Goal: Information Seeking & Learning: Learn about a topic

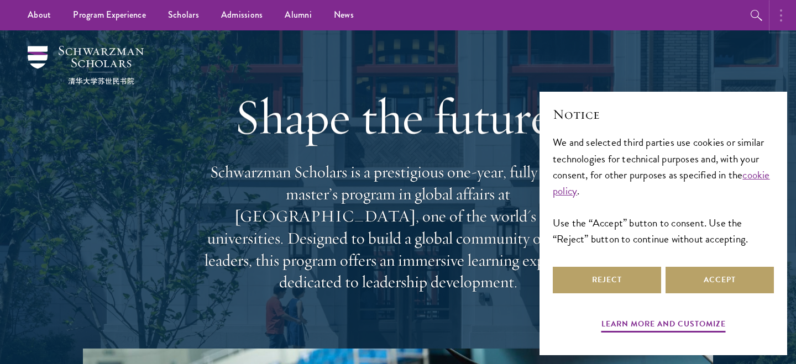
click at [781, 26] on button "button" at bounding box center [784, 15] width 24 height 30
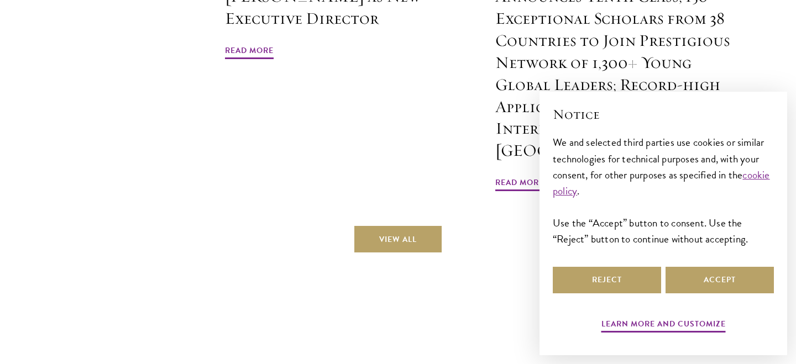
scroll to position [3293, 0]
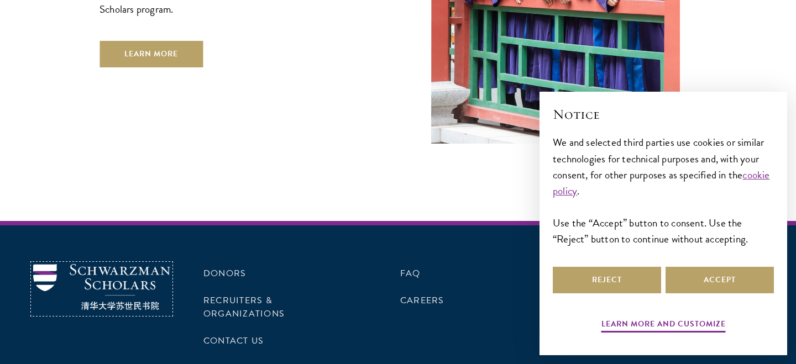
click at [160, 264] on img at bounding box center [101, 287] width 137 height 46
drag, startPoint x: 183, startPoint y: 242, endPoint x: 80, endPoint y: 227, distance: 103.9
click at [80, 264] on div "Donors Recruiters & Organizations Contact Us FAQ Careers Get Program Updates Si…" at bounding box center [398, 307] width 730 height 86
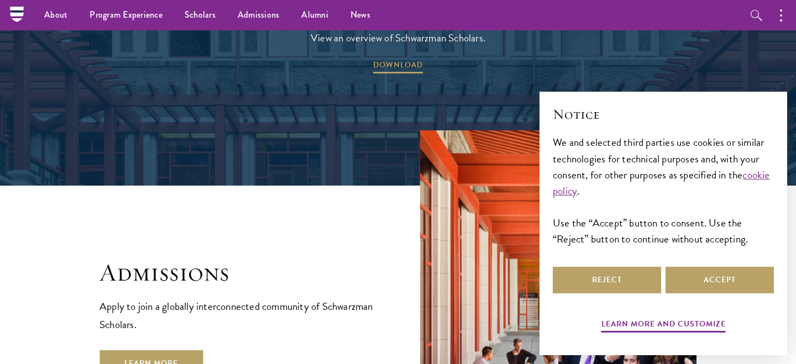
scroll to position [1132, 0]
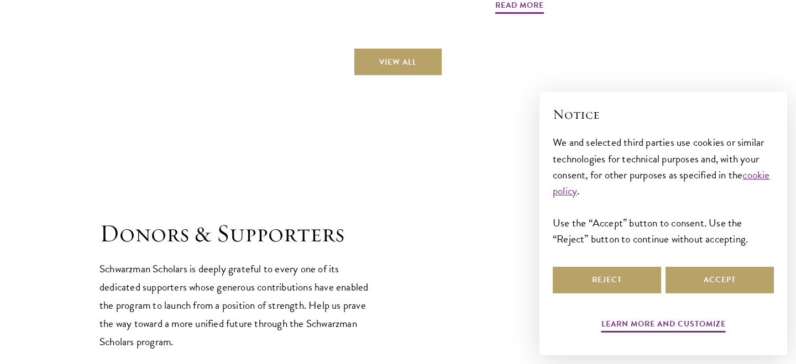
scroll to position [3293, 0]
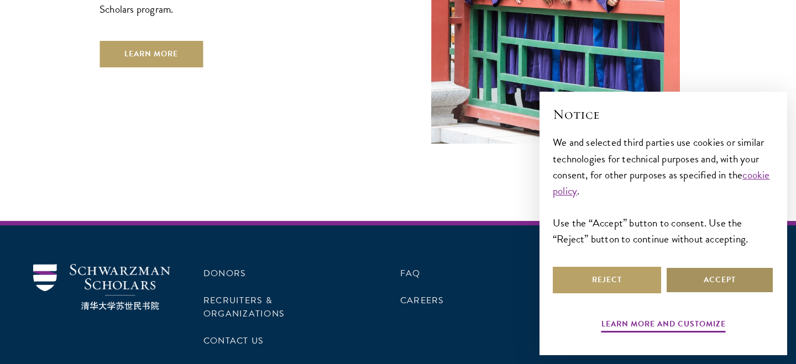
click at [726, 284] on button "Accept" at bounding box center [720, 280] width 108 height 27
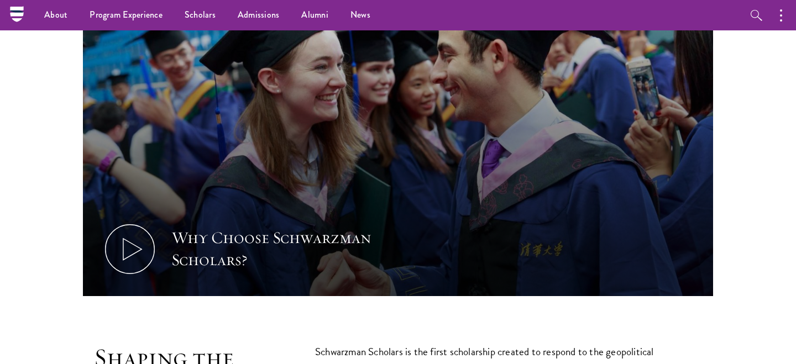
scroll to position [0, 0]
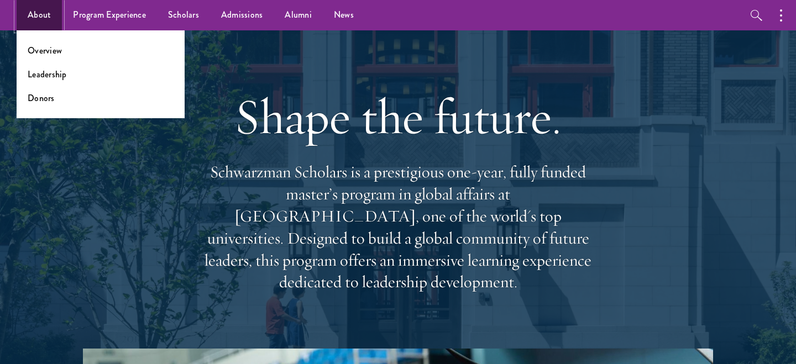
click at [48, 20] on link "About" at bounding box center [39, 15] width 45 height 30
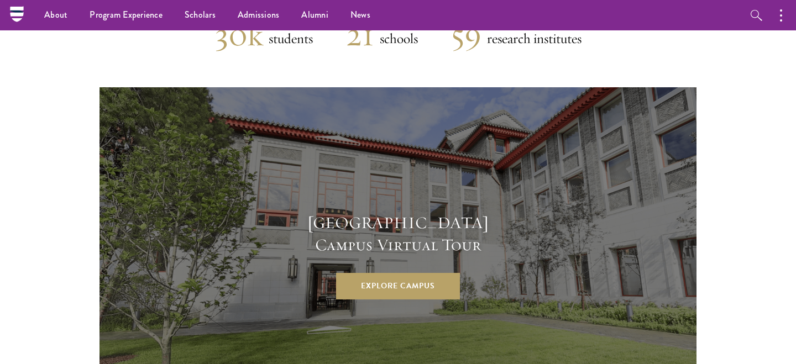
scroll to position [2644, 0]
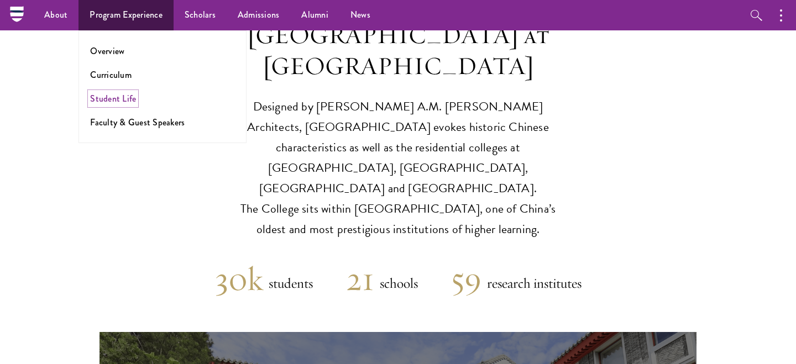
click at [133, 97] on link "Student Life" at bounding box center [113, 98] width 46 height 13
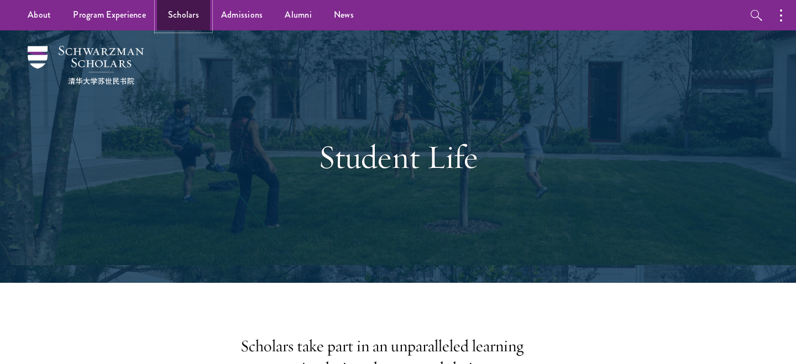
click at [187, 23] on link "Scholars" at bounding box center [183, 15] width 53 height 30
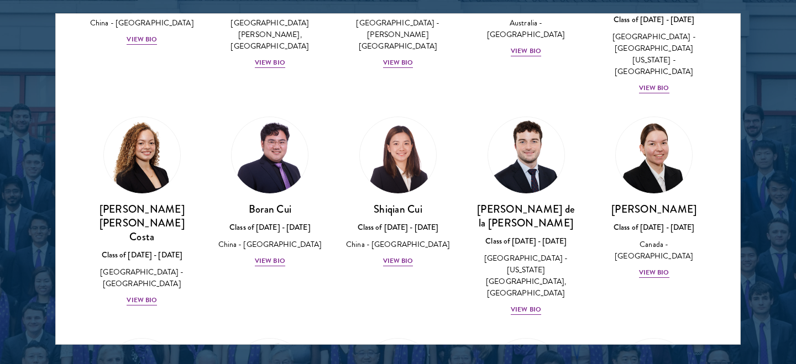
scroll to position [1206, 0]
